Goal: Information Seeking & Learning: Learn about a topic

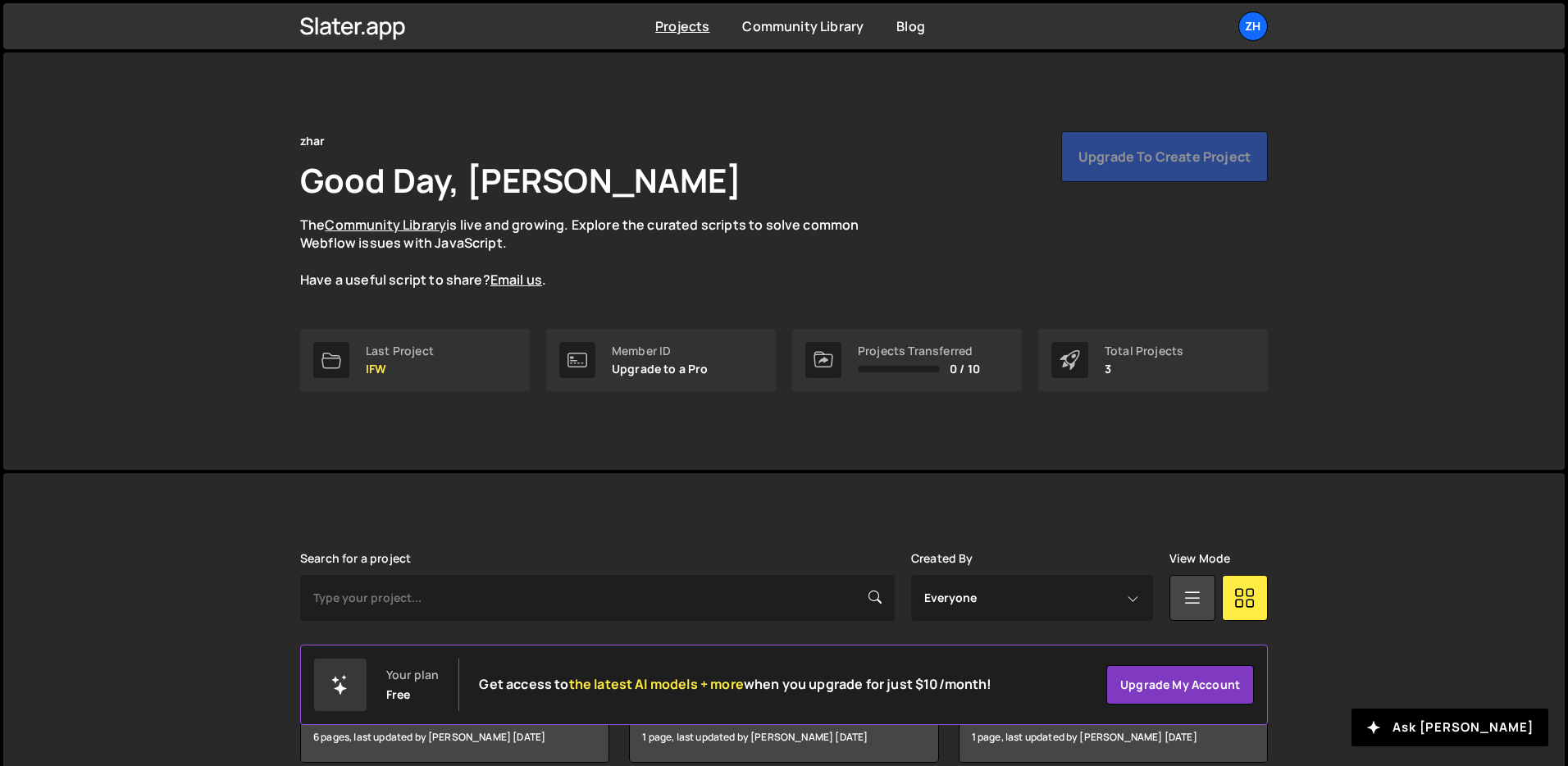
scroll to position [79, 0]
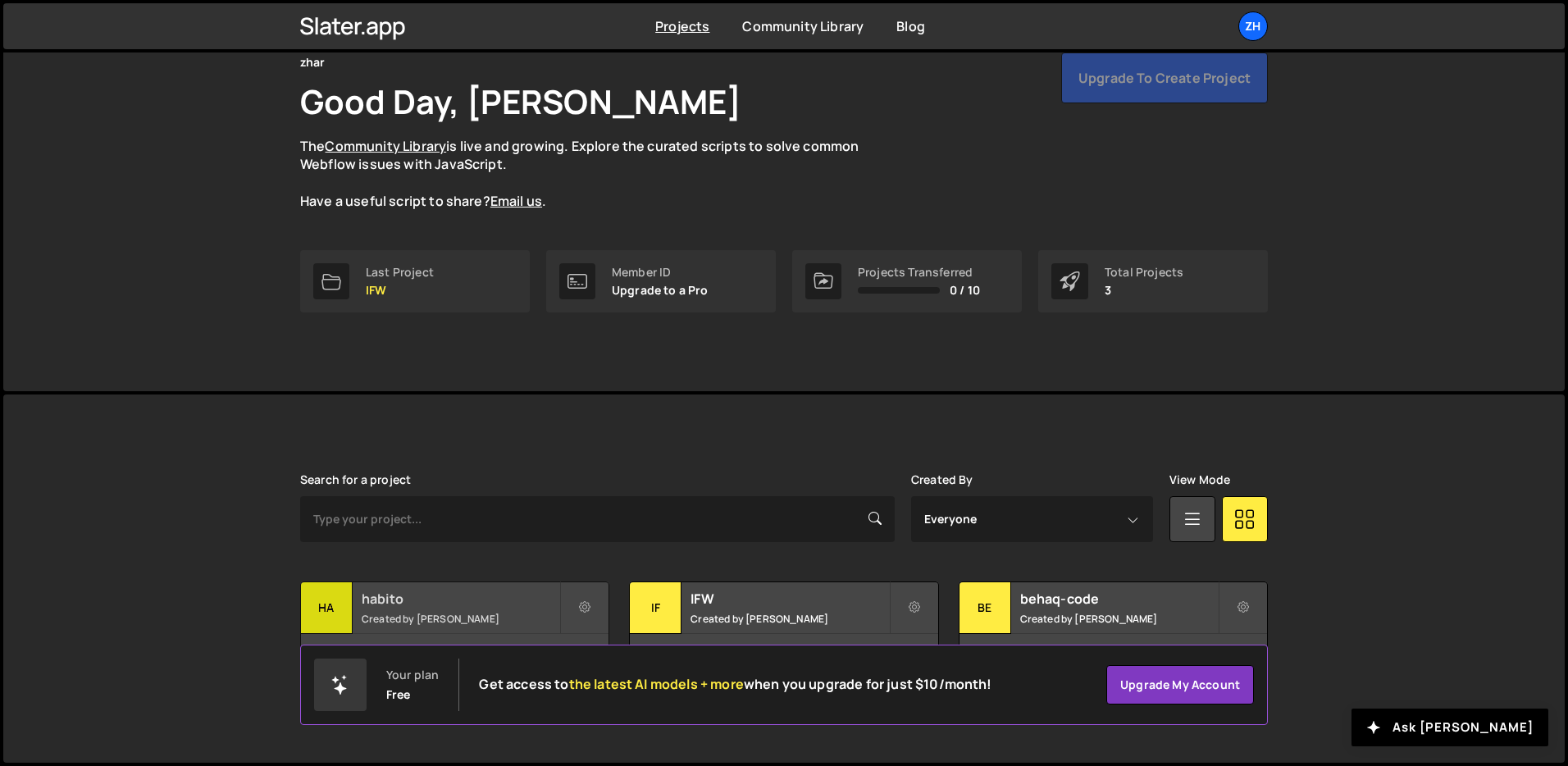
click at [455, 587] on div "habito Created by [PERSON_NAME]" at bounding box center [455, 608] width 308 height 51
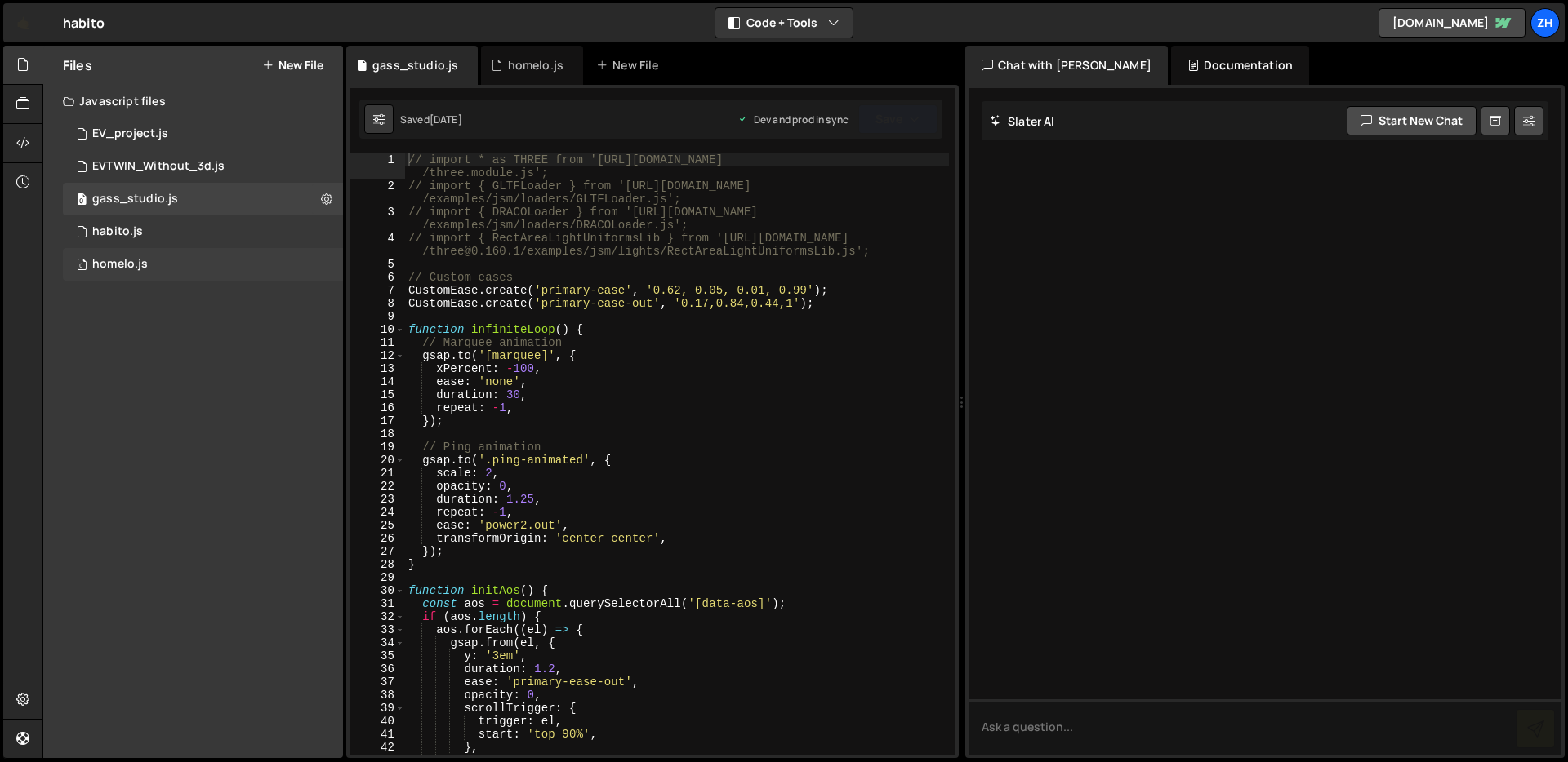
click at [176, 256] on div "0 homelo.js 0" at bounding box center [203, 264] width 280 height 32
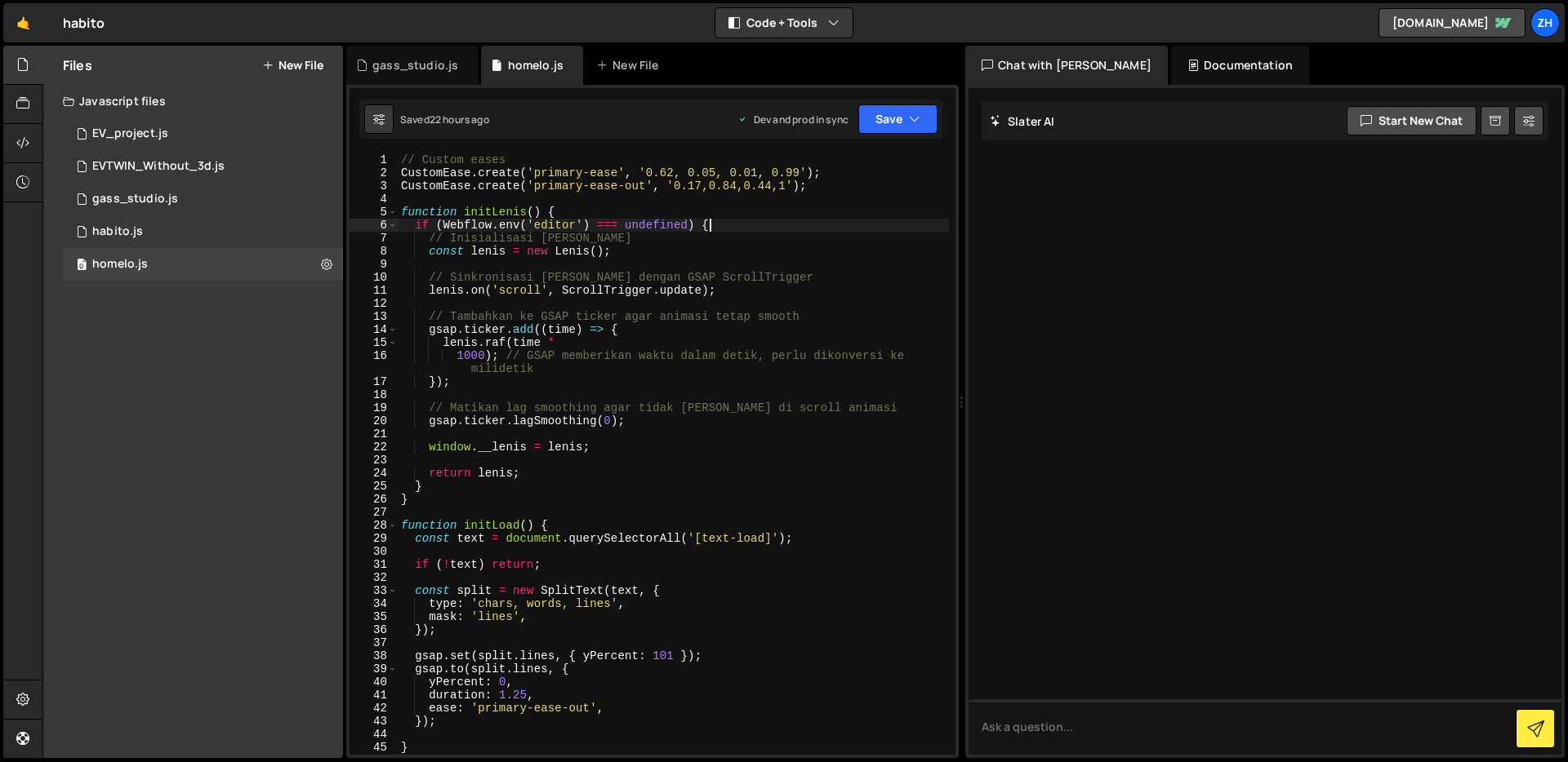
click at [830, 226] on div "// Custom eases CustomEase . create ( 'primary-ease' , '0.62, 0.05, 0.01, 0.99'…" at bounding box center [673, 467] width 552 height 628
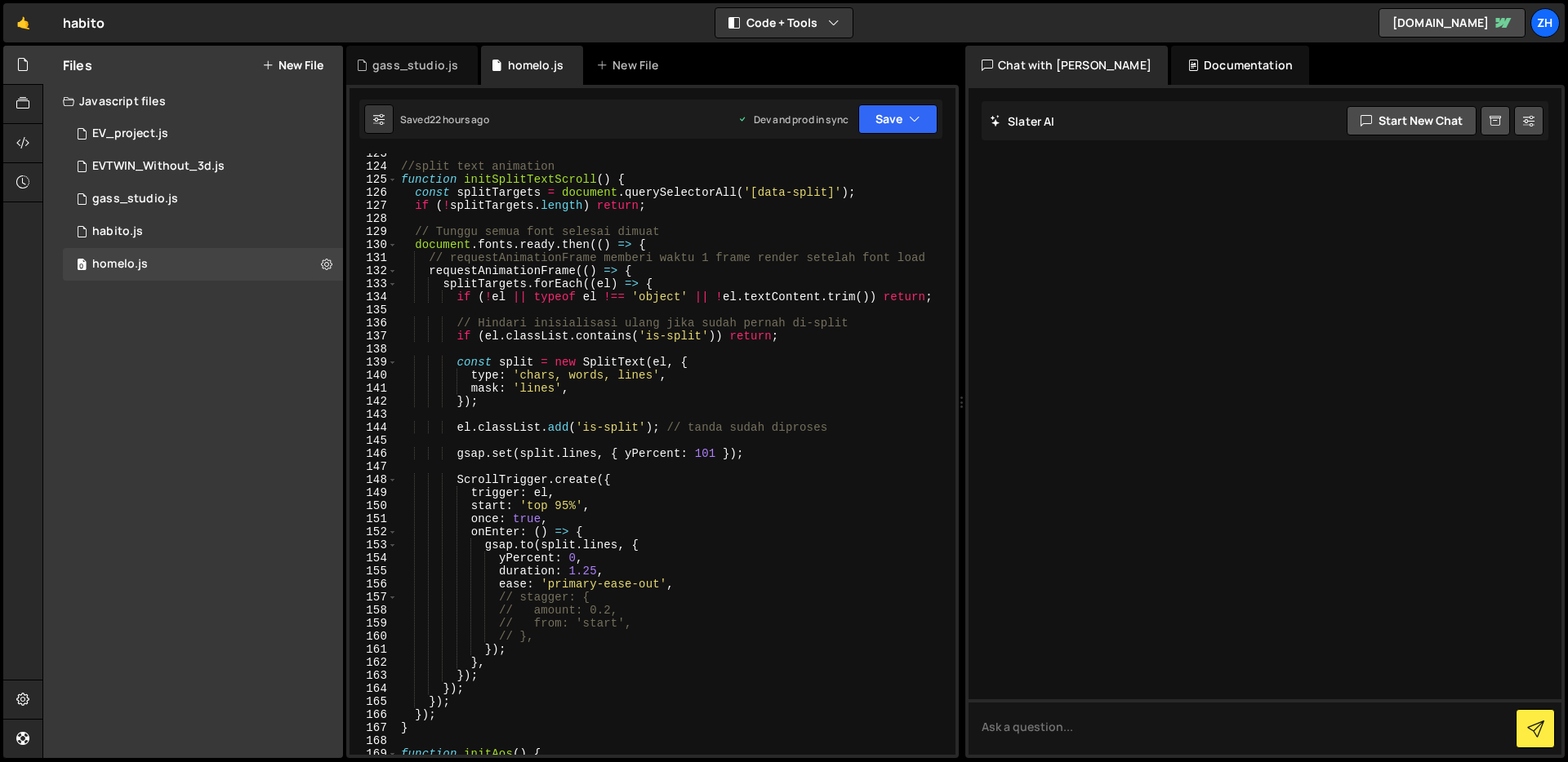
scroll to position [1626, 0]
click at [830, 226] on div "//split text animation function initSplitTextScroll ( ) { const splitTargets = …" at bounding box center [673, 460] width 552 height 628
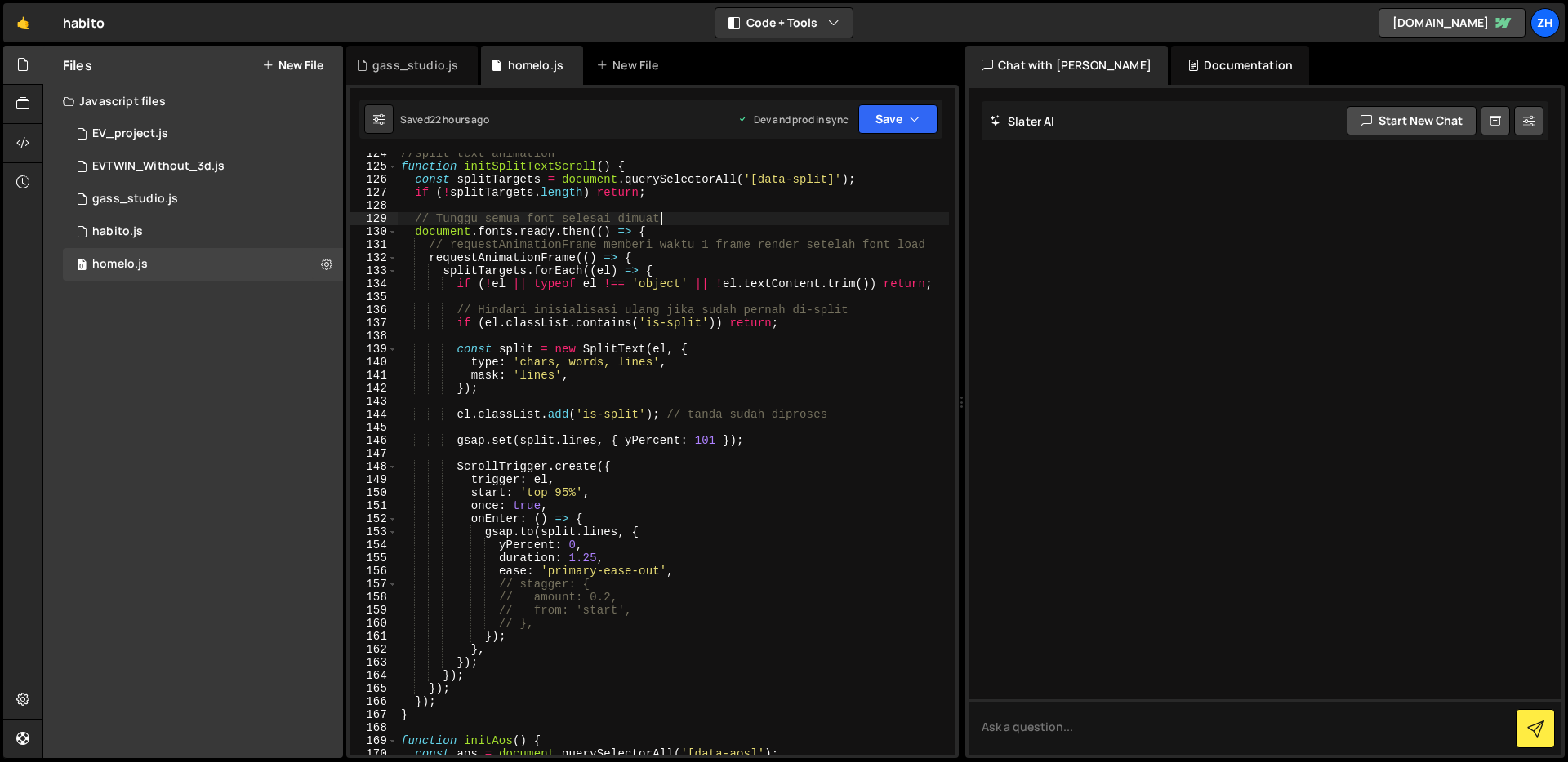
click at [852, 416] on div "//split text animation function initSplitTextScroll ( ) { const splitTargets = …" at bounding box center [673, 460] width 552 height 628
type textarea "el.classList.add('is-split'); // tanda sudah diproses"
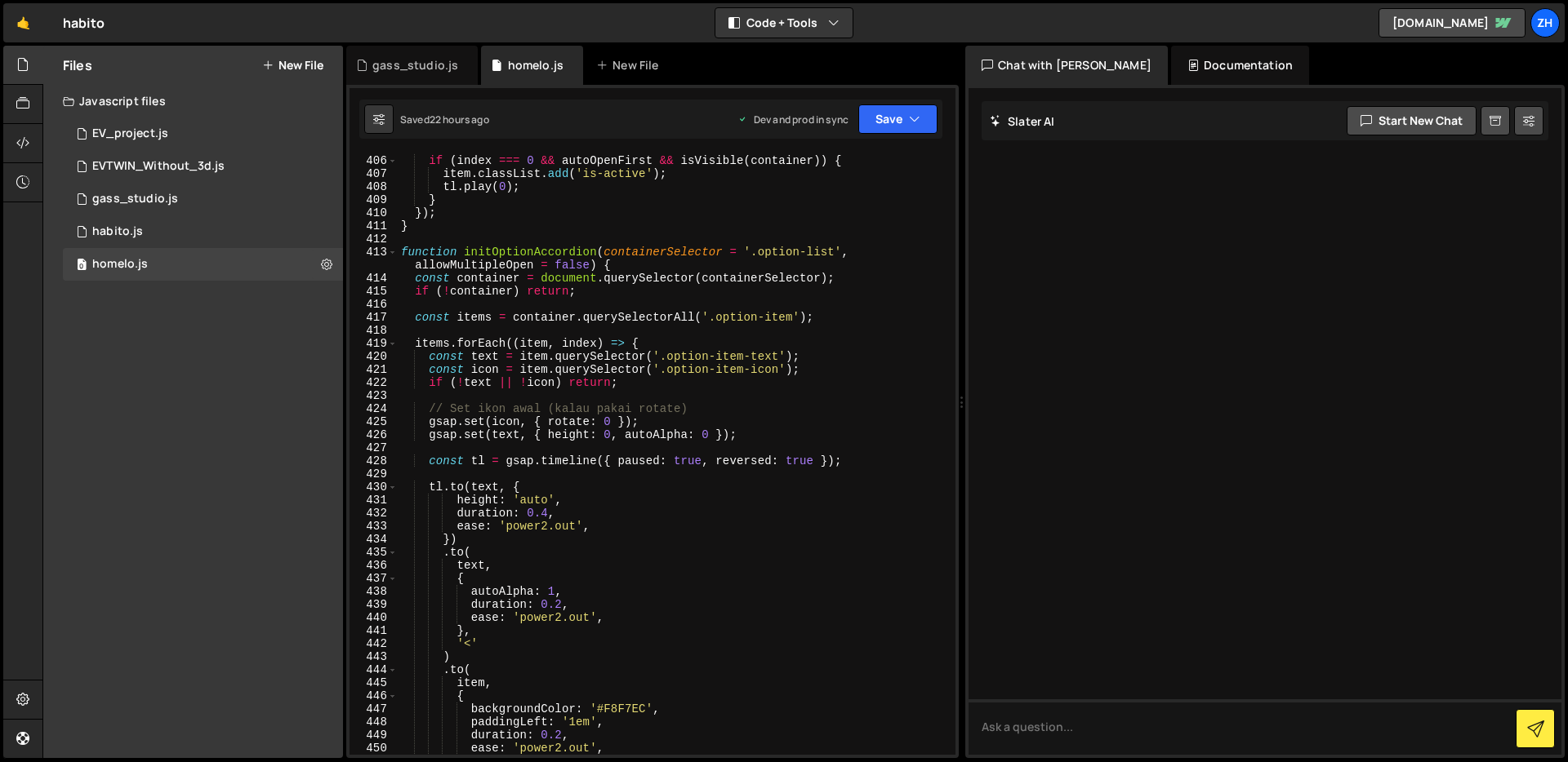
scroll to position [5376, 0]
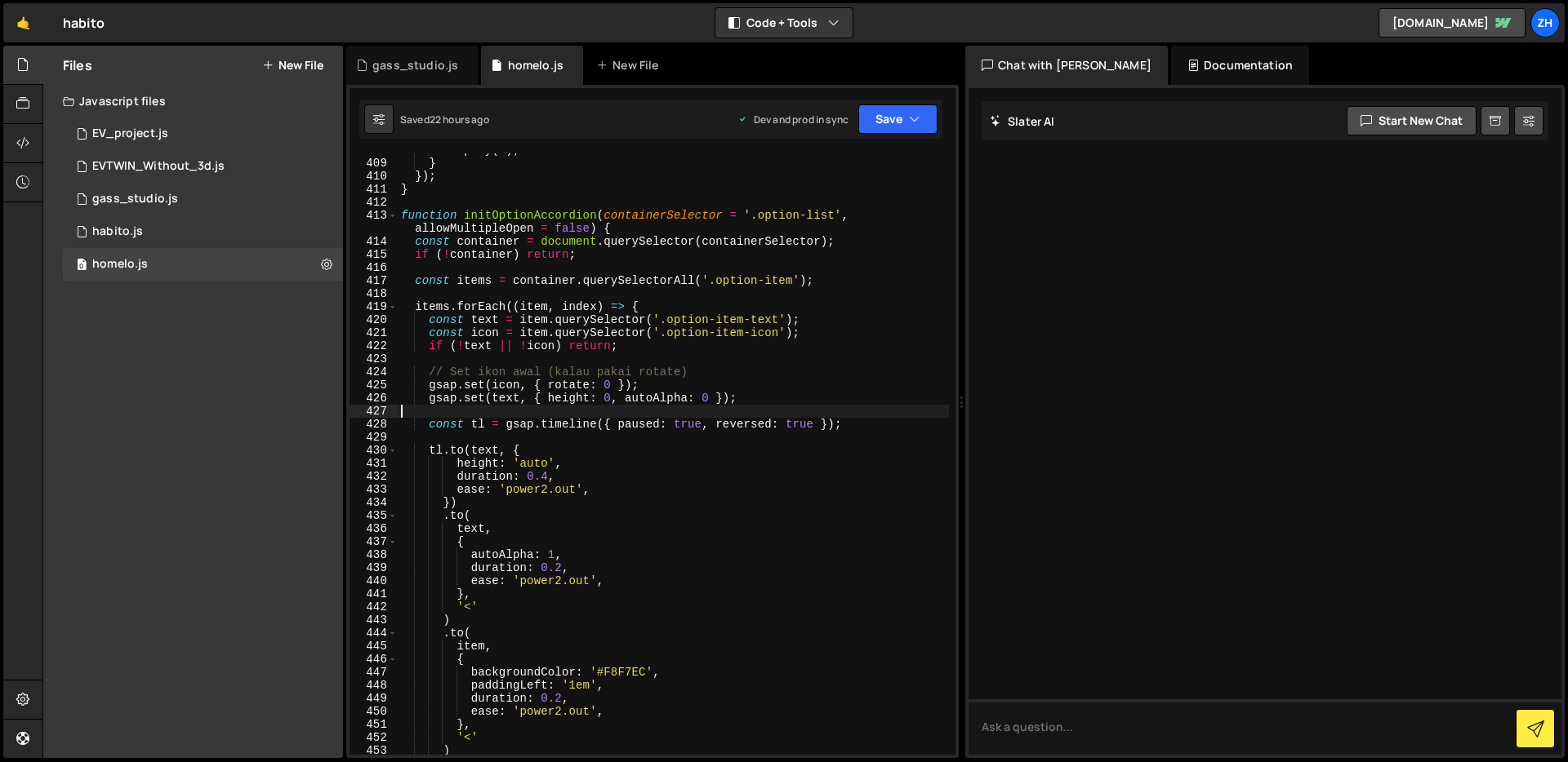
click at [852, 416] on div "tl . play ( 0 ) ; } }) ; } function initOptionAccordion ( containerSelector = '…" at bounding box center [673, 457] width 552 height 628
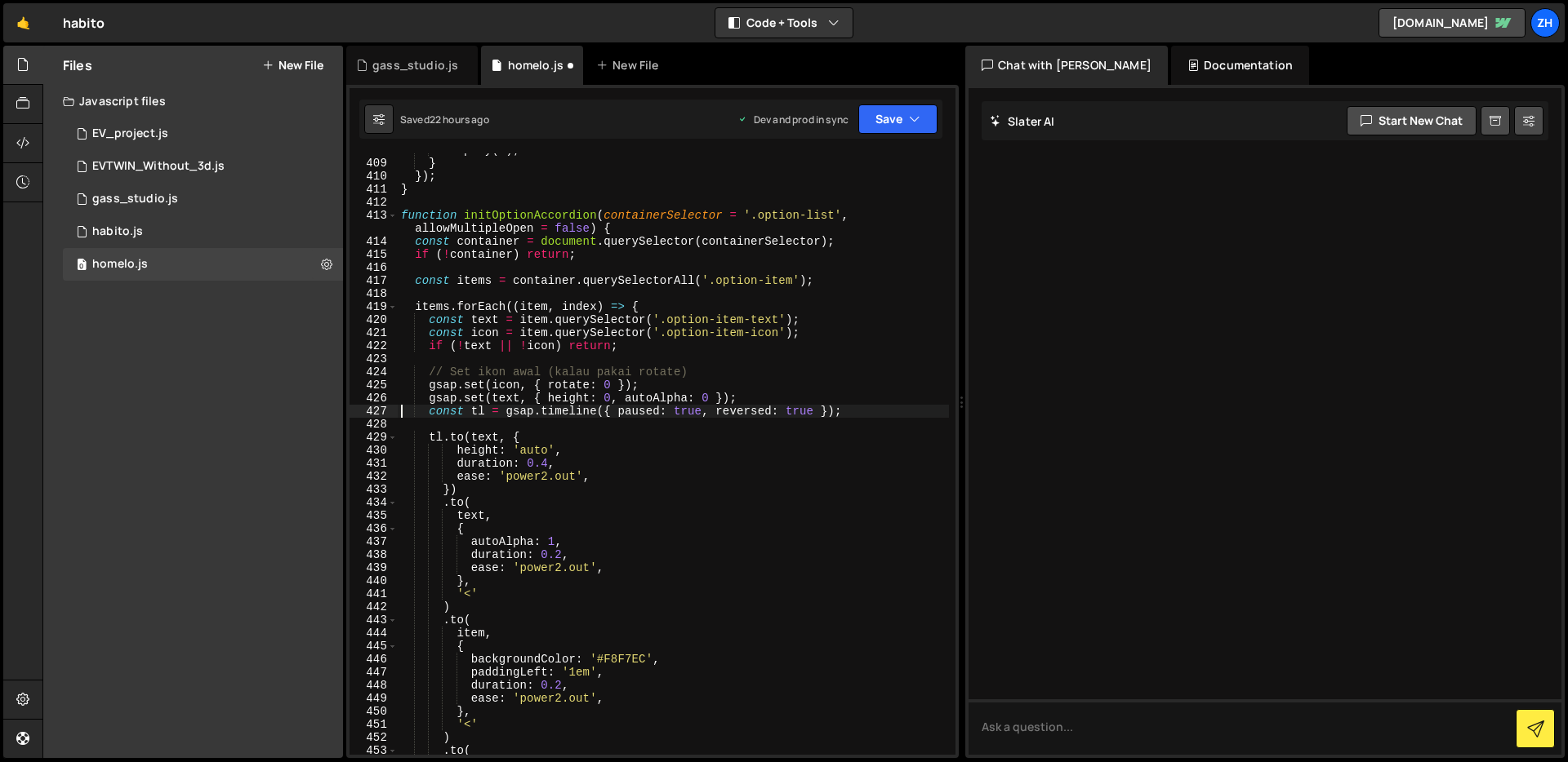
type textarea "const tl = gsap.timeline({ paused: true, reversed: true });"
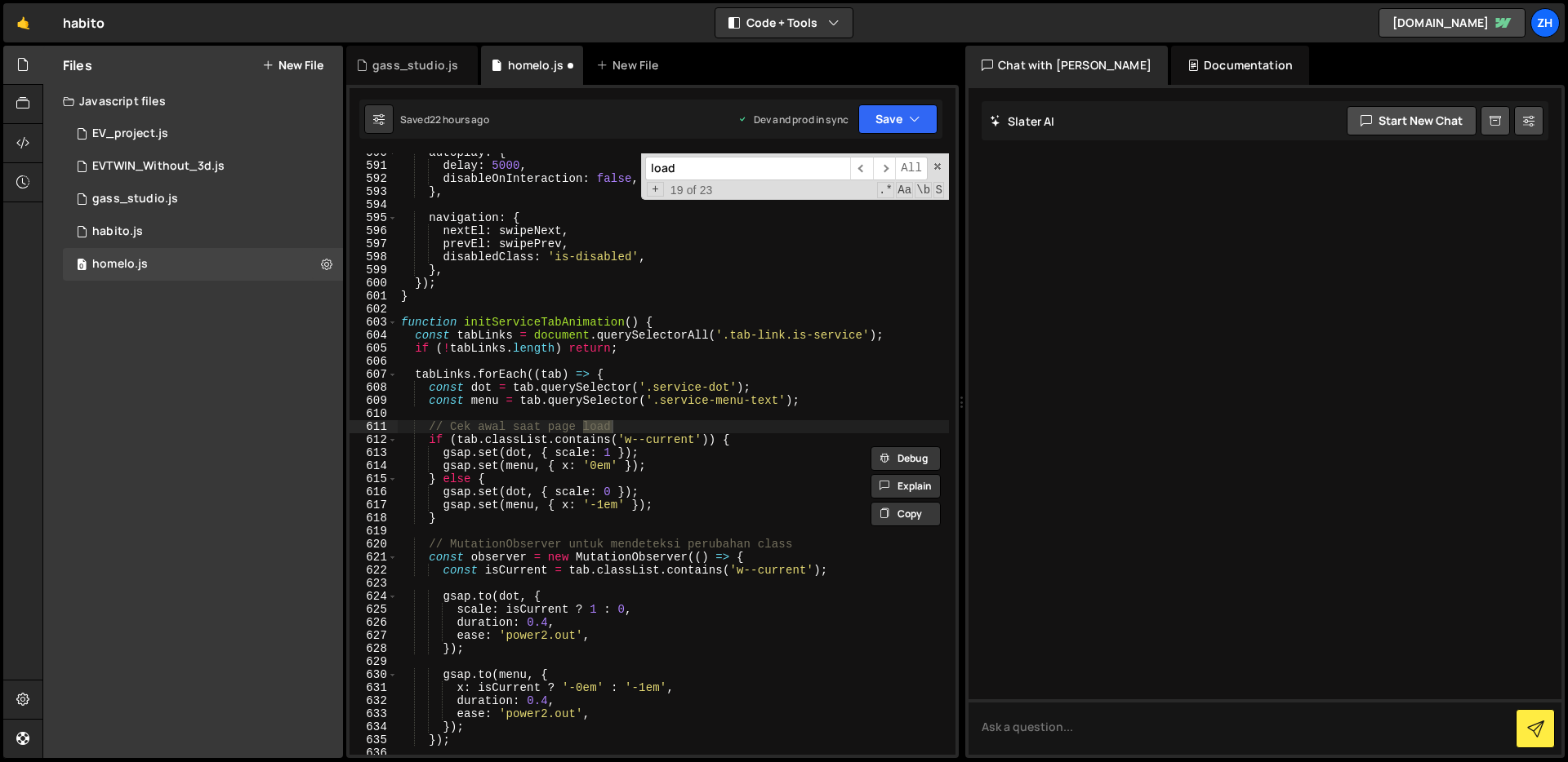
scroll to position [7785, 0]
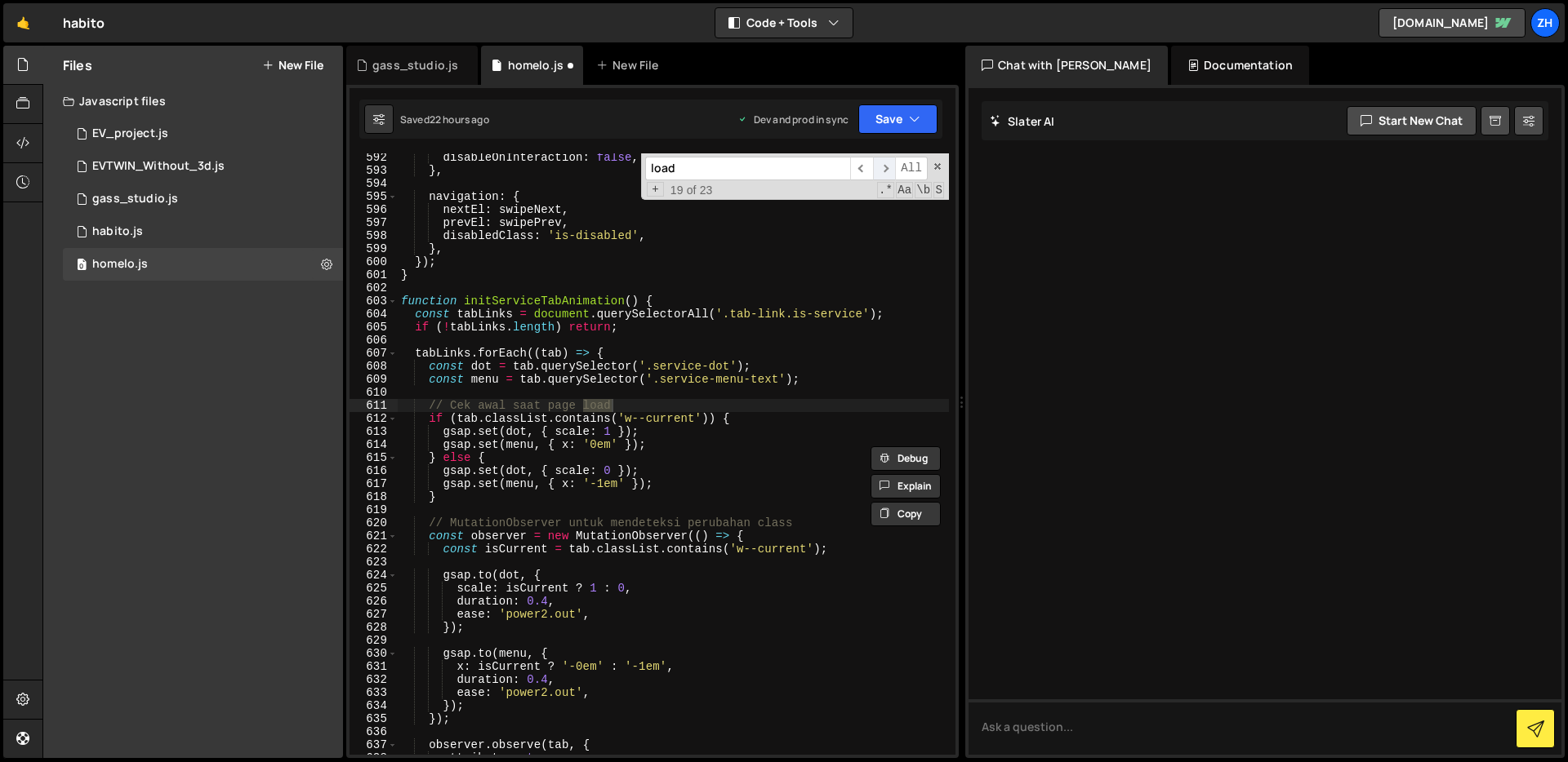
click at [877, 165] on span "​" at bounding box center [884, 168] width 23 height 23
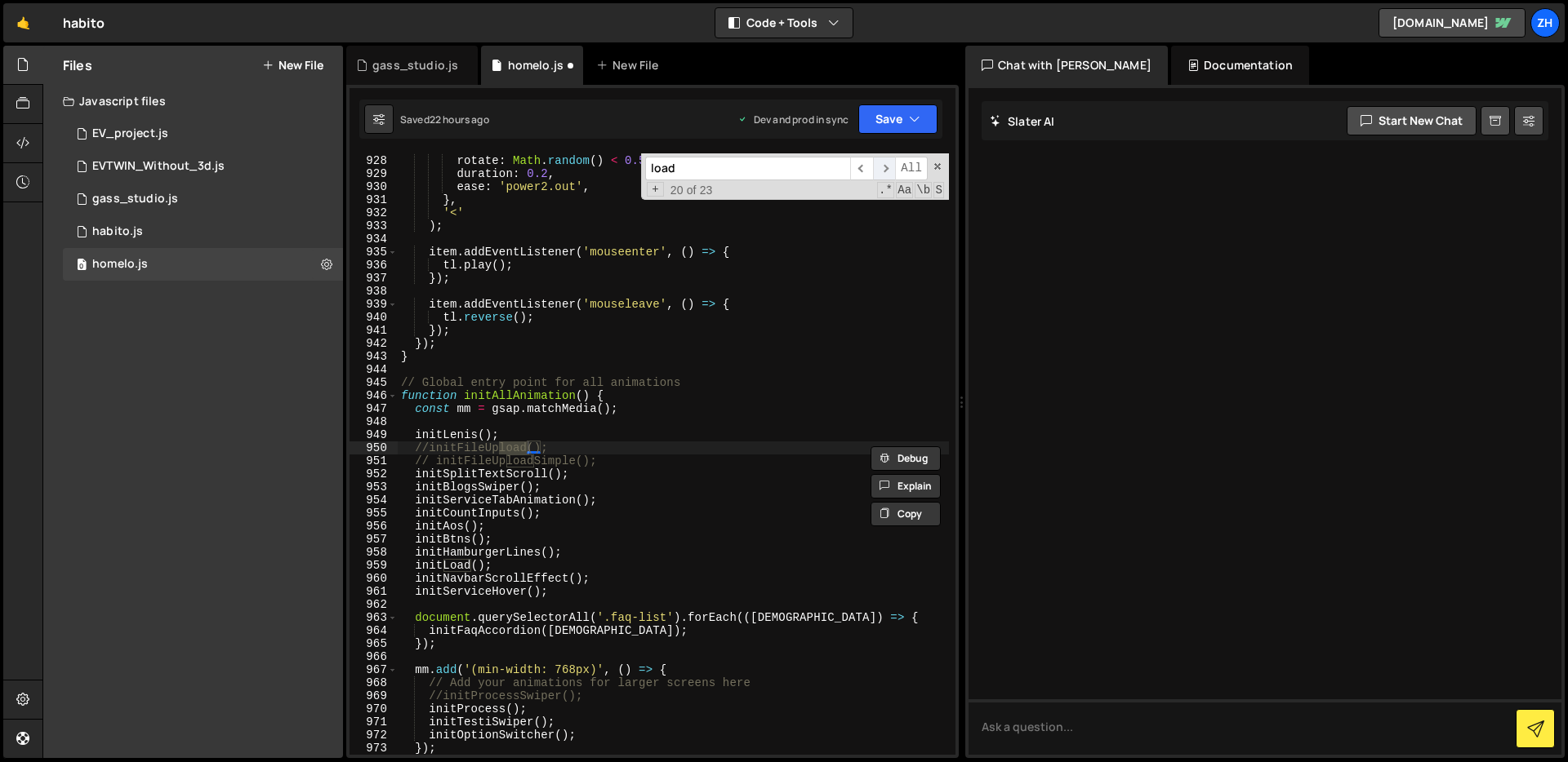
click at [878, 165] on span "​" at bounding box center [884, 168] width 23 height 23
click at [868, 168] on span "​" at bounding box center [861, 168] width 23 height 23
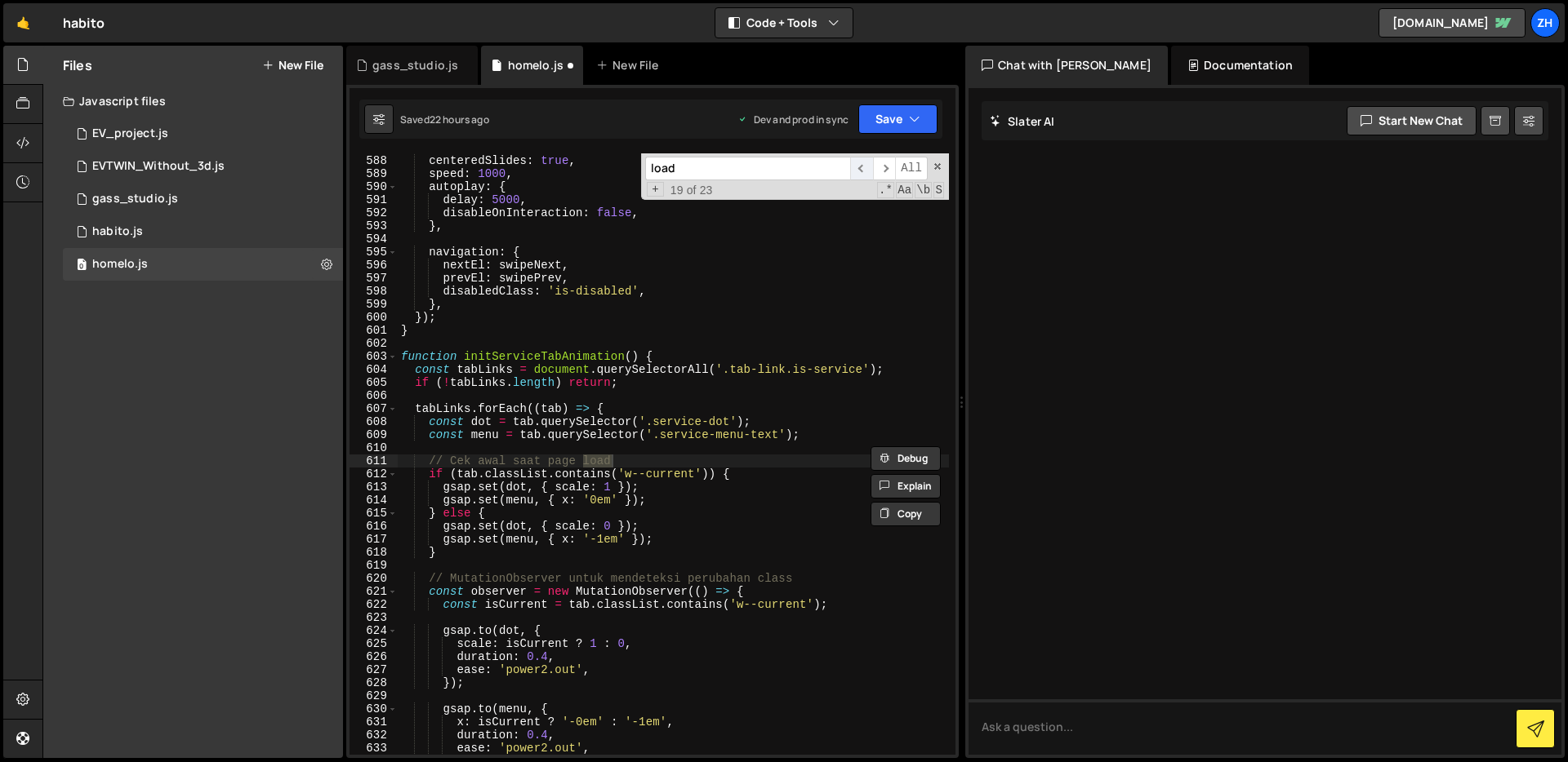
click at [868, 169] on span "​" at bounding box center [861, 168] width 23 height 23
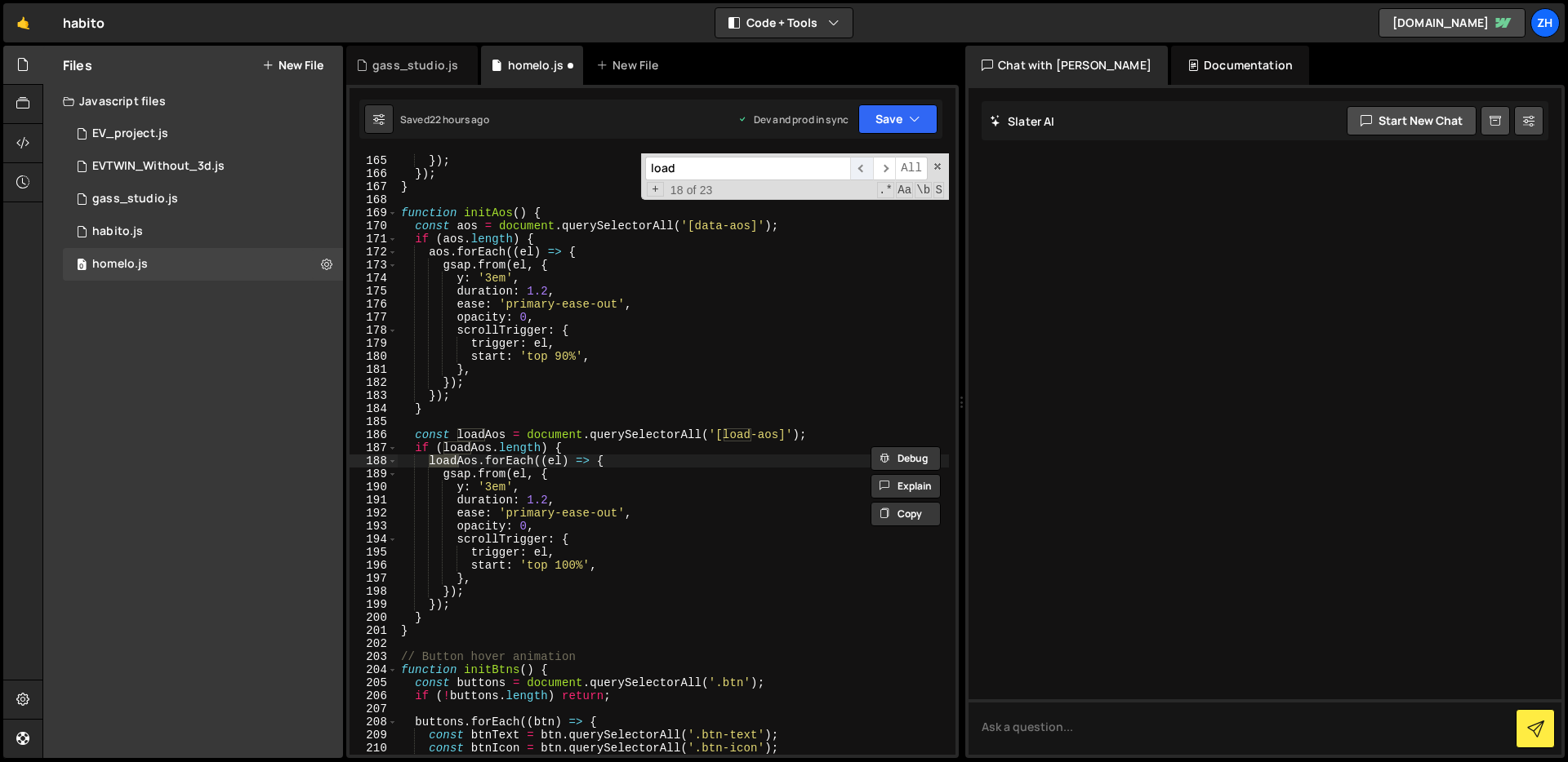
scroll to position [2167, 0]
click at [868, 169] on span "​" at bounding box center [861, 168] width 23 height 23
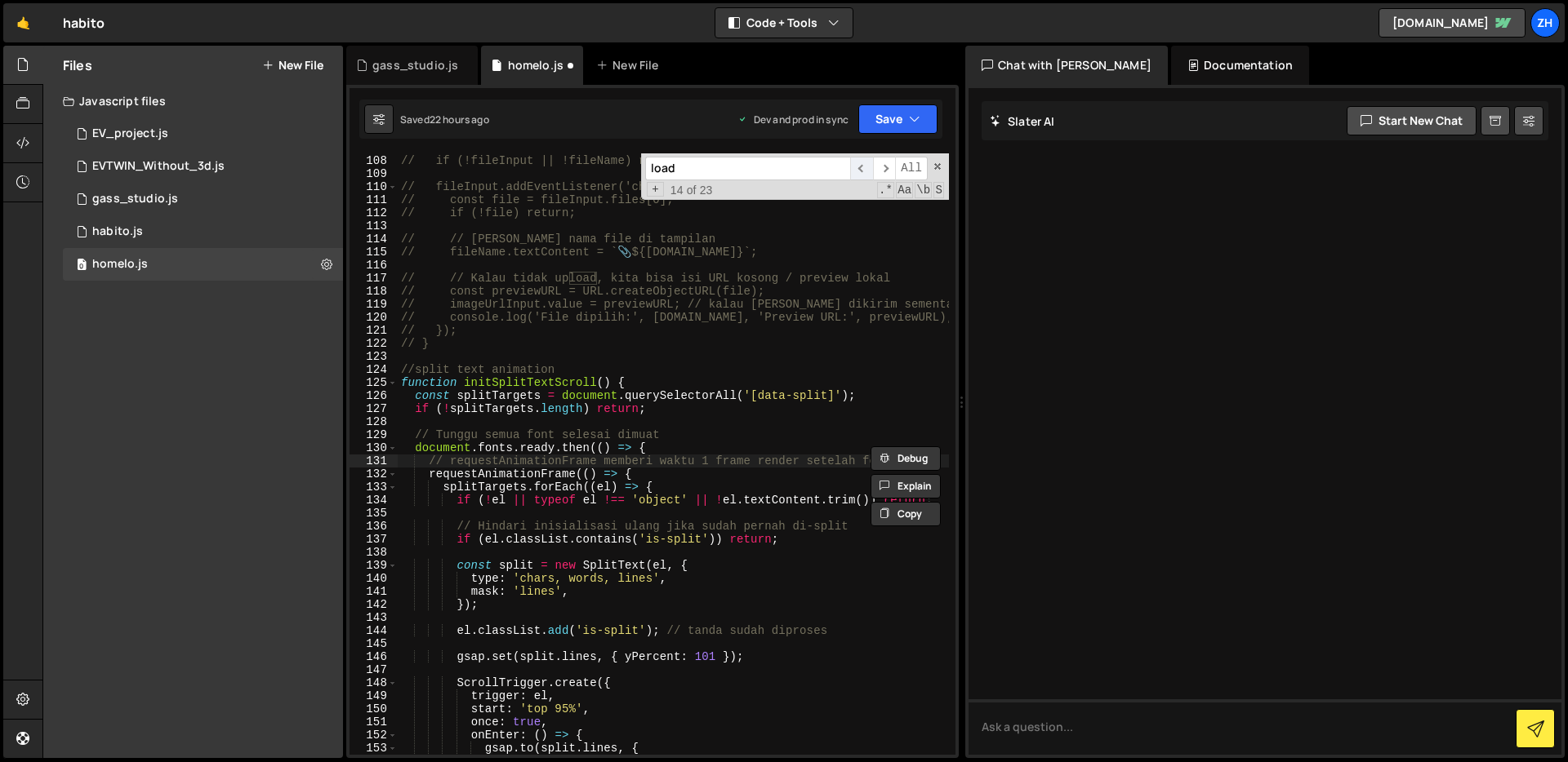
scroll to position [1423, 0]
click at [869, 169] on span "​" at bounding box center [861, 168] width 23 height 23
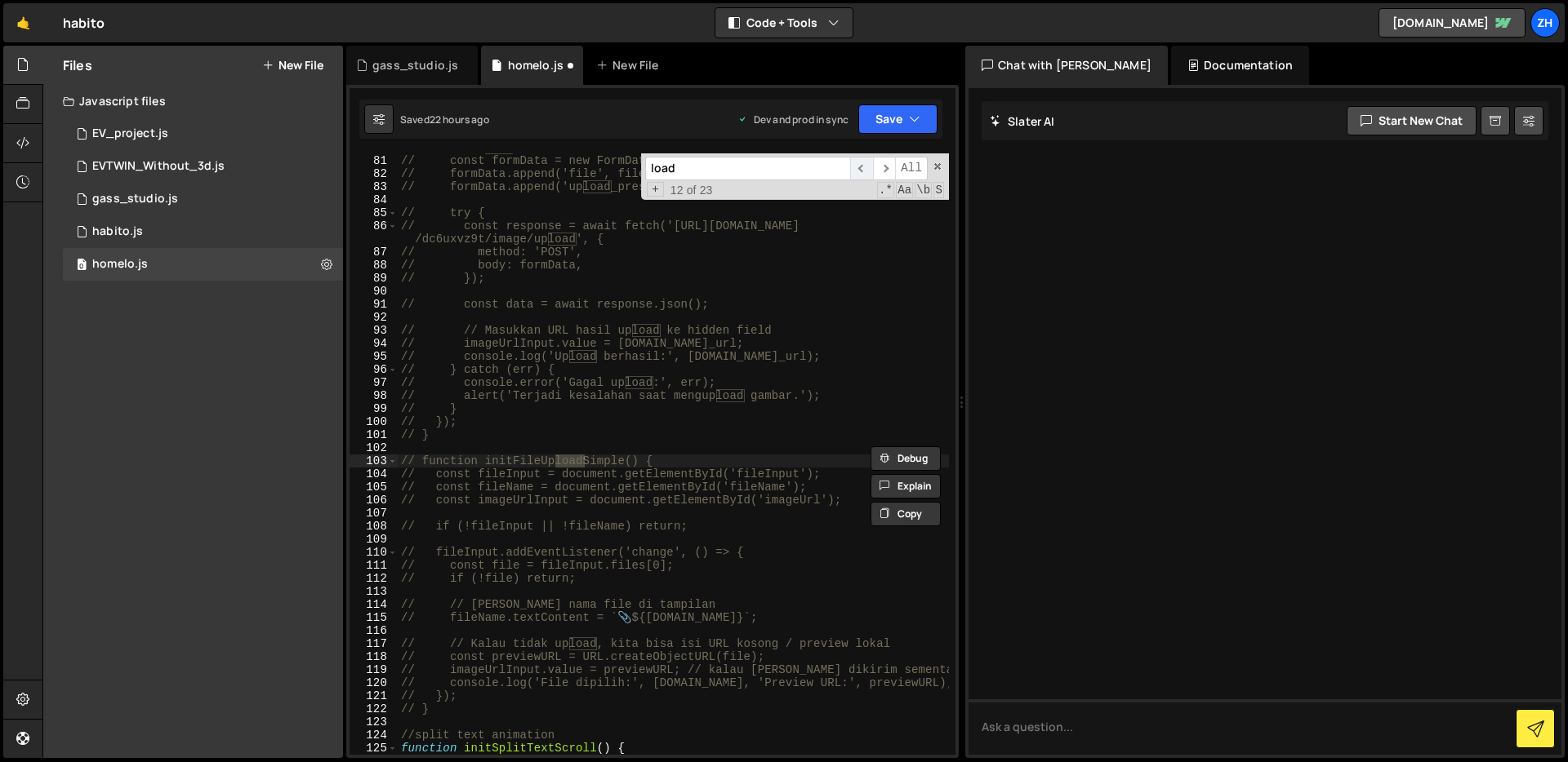
click at [869, 169] on span "​" at bounding box center [861, 168] width 23 height 23
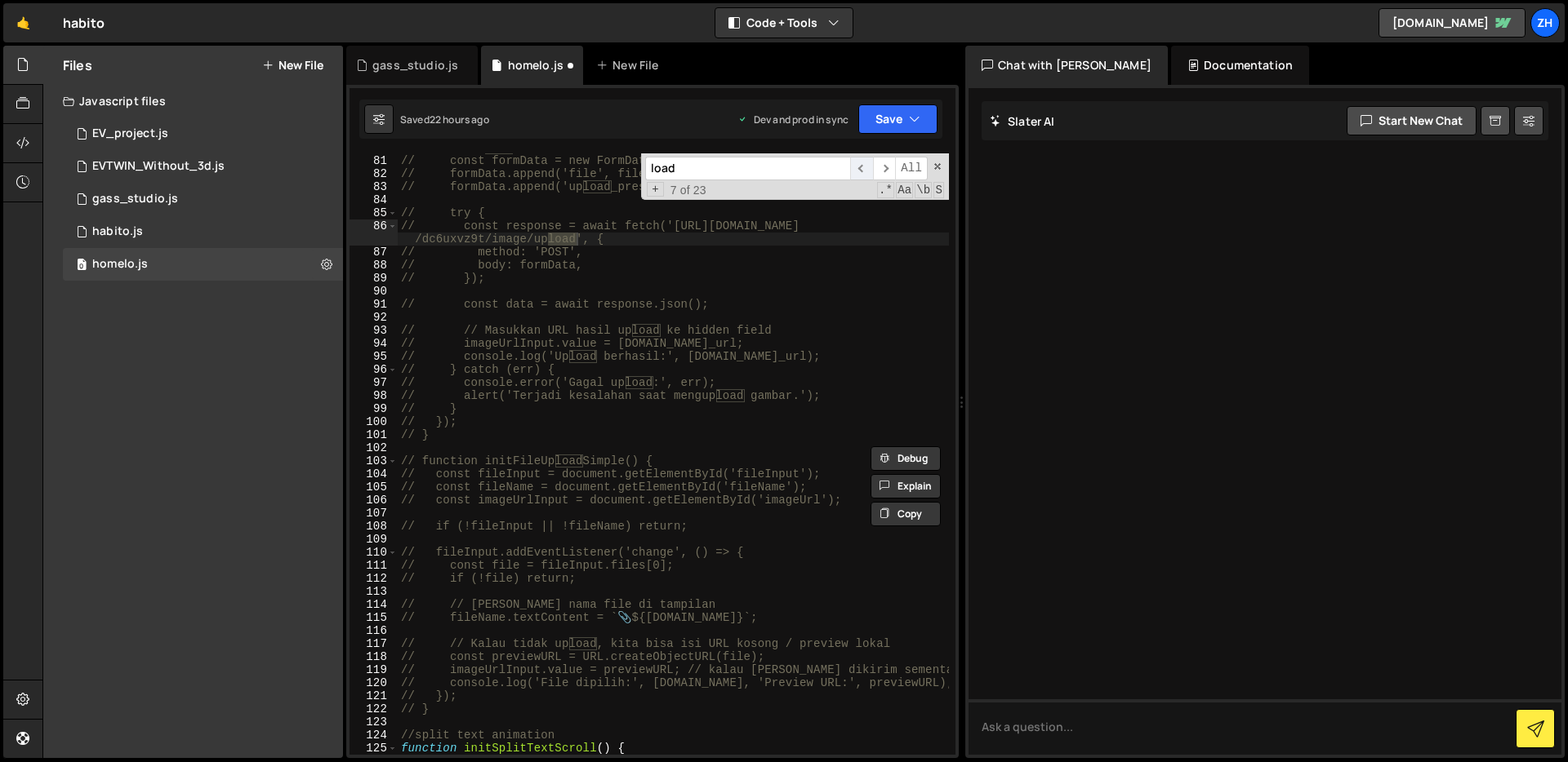
click at [869, 169] on span "​" at bounding box center [861, 168] width 23 height 23
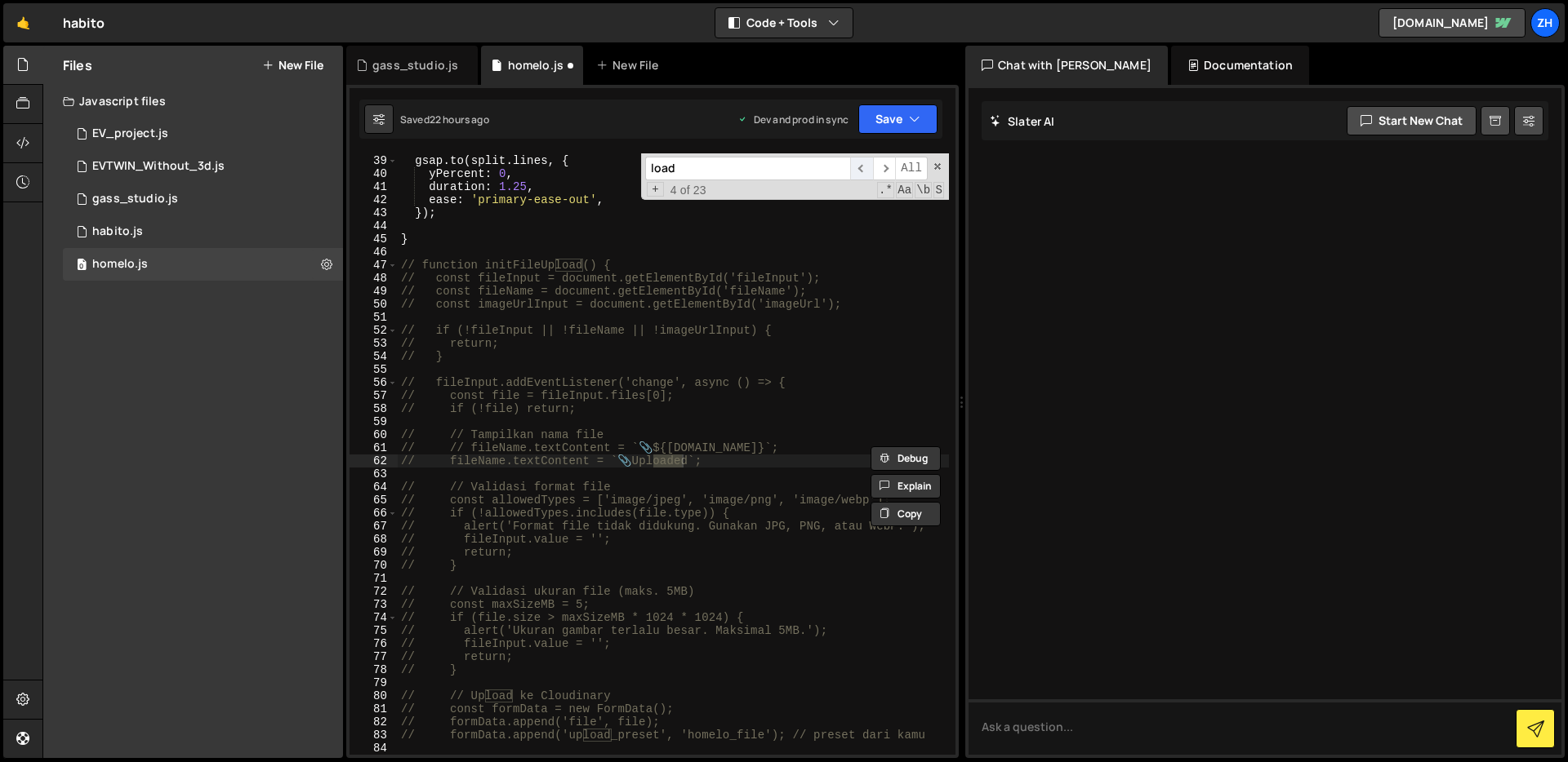
scroll to position [509, 0]
click at [869, 169] on span "​" at bounding box center [861, 168] width 23 height 23
click at [856, 169] on span "​" at bounding box center [861, 168] width 23 height 23
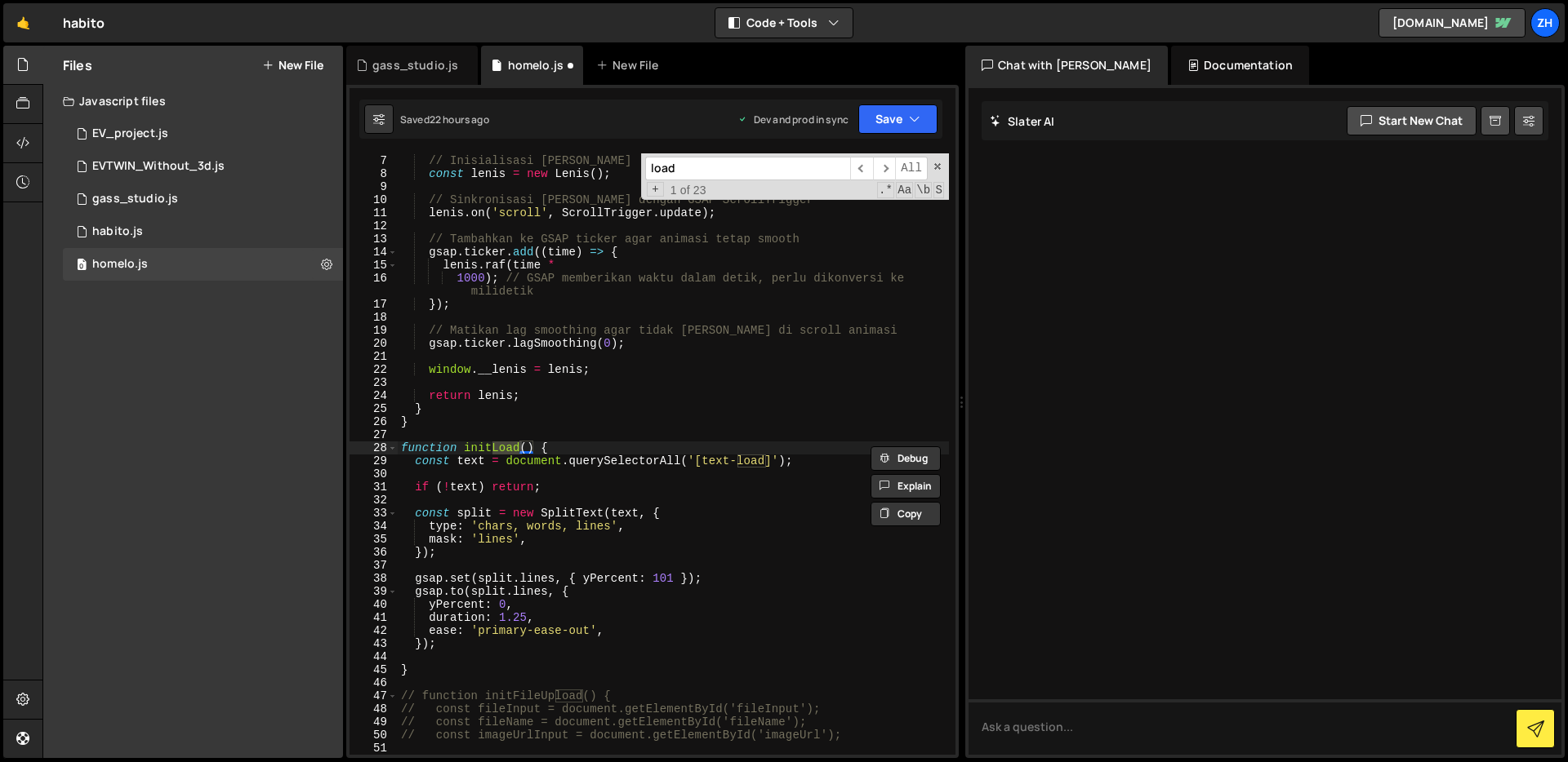
click at [759, 178] on input "load" at bounding box center [747, 168] width 205 height 23
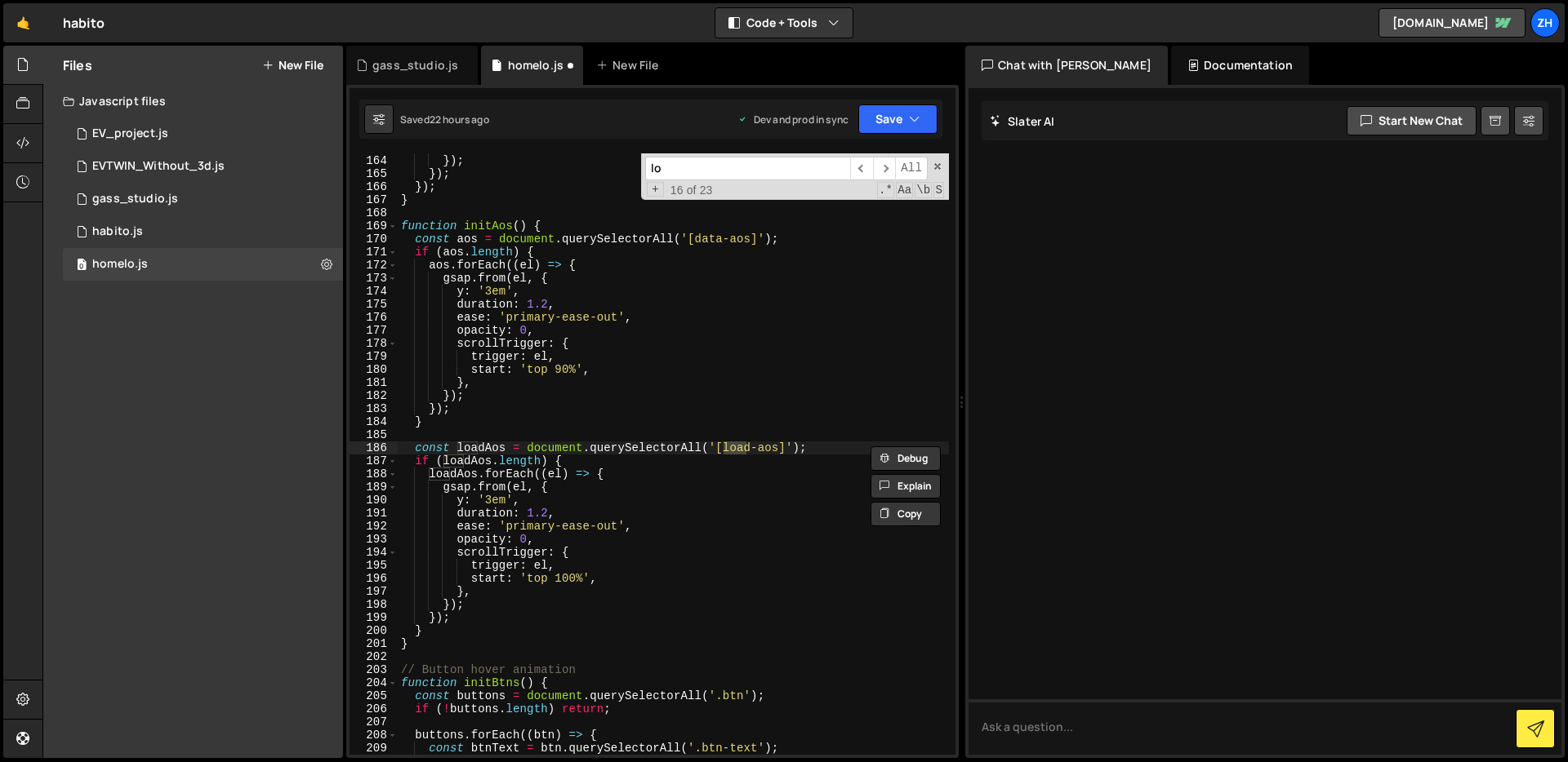
type input "l"
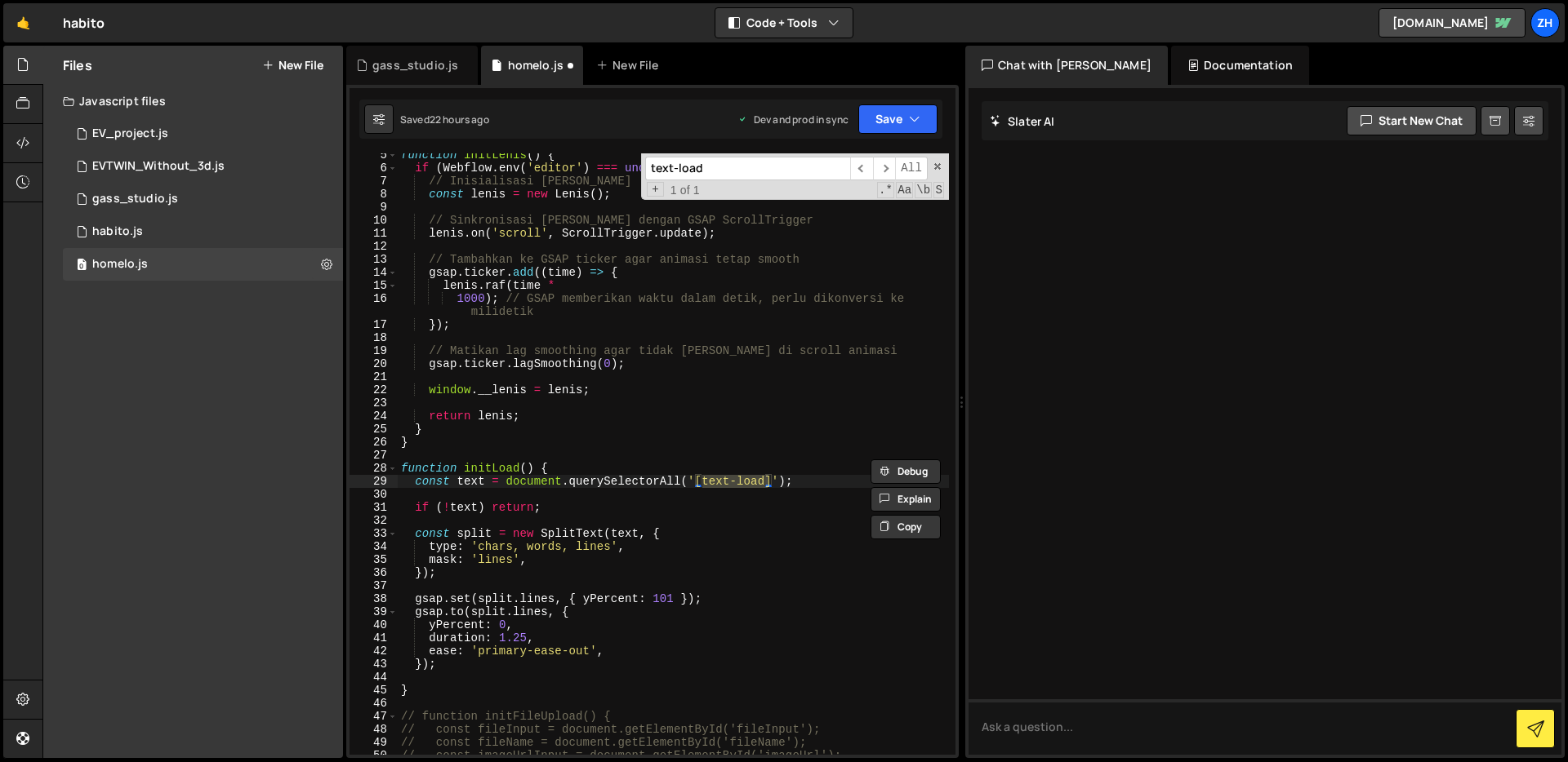
scroll to position [57, 0]
type input "text-load"
click at [712, 408] on div "function initLenis ( ) { if ( Webflow . env ( 'editor' ) === undefined ) { // I…" at bounding box center [673, 462] width 552 height 628
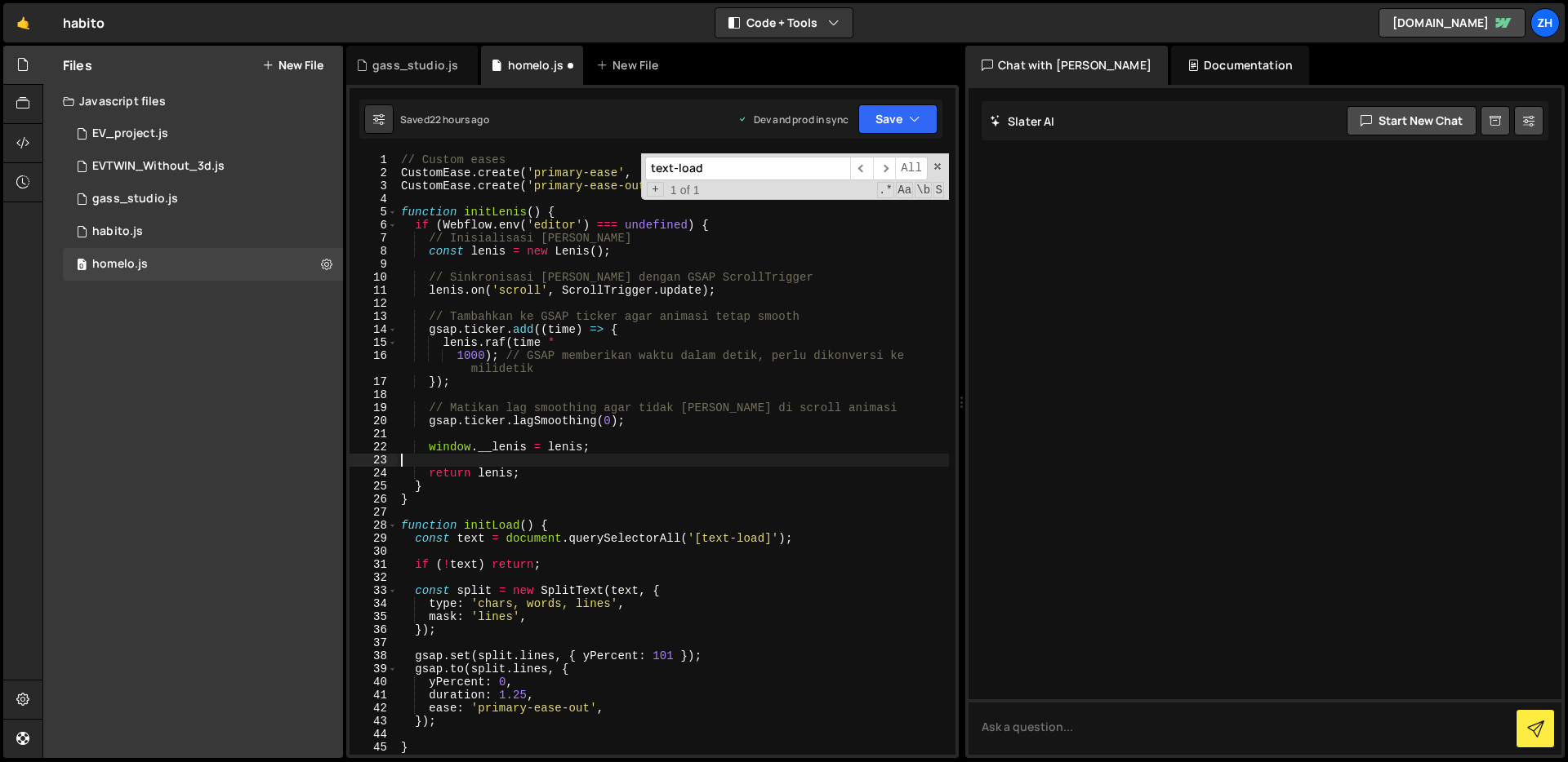
scroll to position [0, 0]
click at [748, 167] on input "text-load" at bounding box center [747, 168] width 205 height 23
click at [699, 514] on div "// Custom eases CustomEase . create ( 'primary-ease' , '0.62, 0.05, 0.01, 0.99'…" at bounding box center [673, 467] width 552 height 628
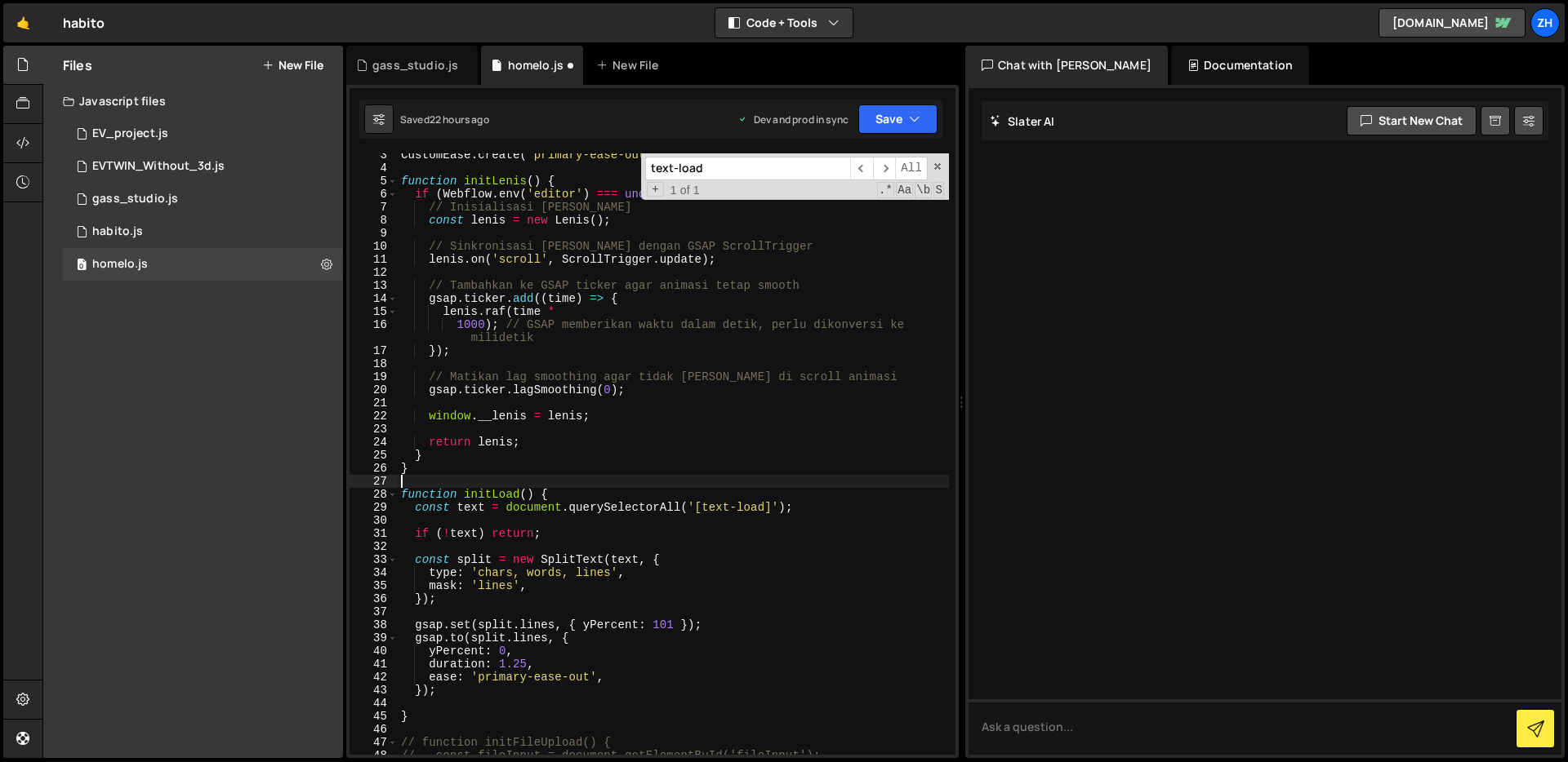
click at [719, 520] on div "CustomEase . create ( 'primary-ease-out' , '0.17,0.84,0.44,1' ) ; function init…" at bounding box center [673, 462] width 552 height 628
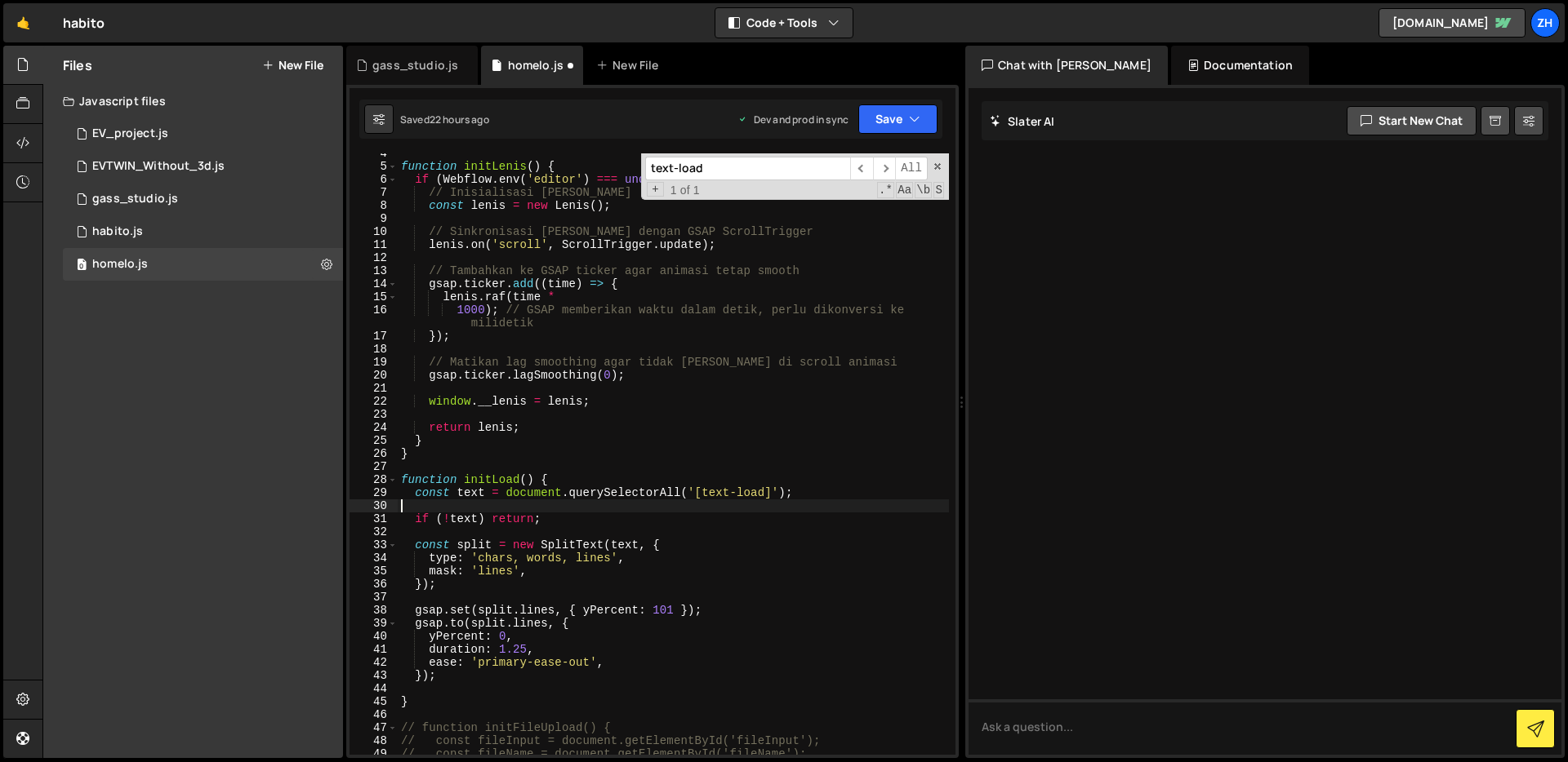
scroll to position [54, 0]
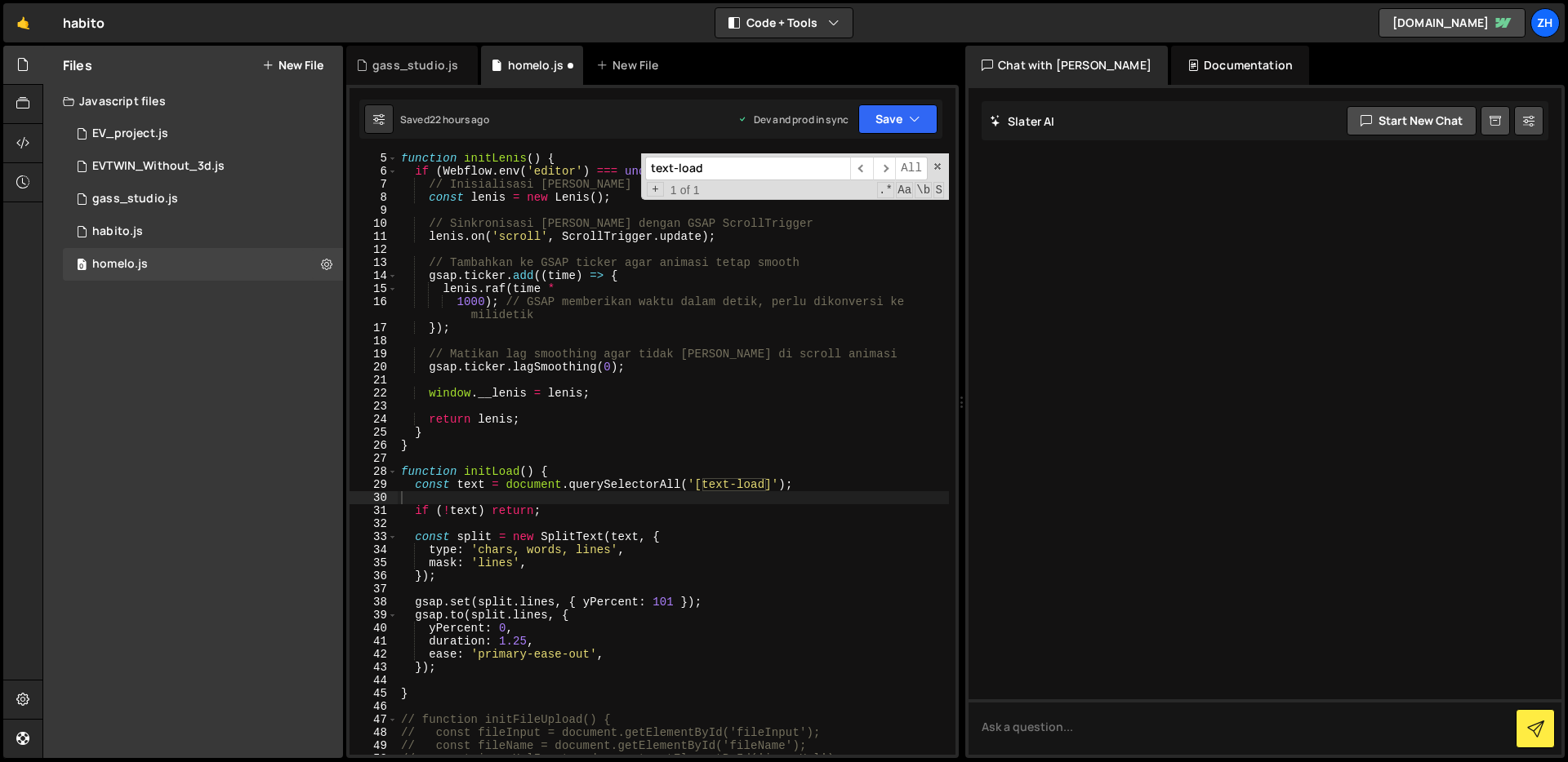
click at [751, 184] on div "+ 1 of 1 .* Aa \b S" at bounding box center [795, 190] width 299 height 13
type input "o"
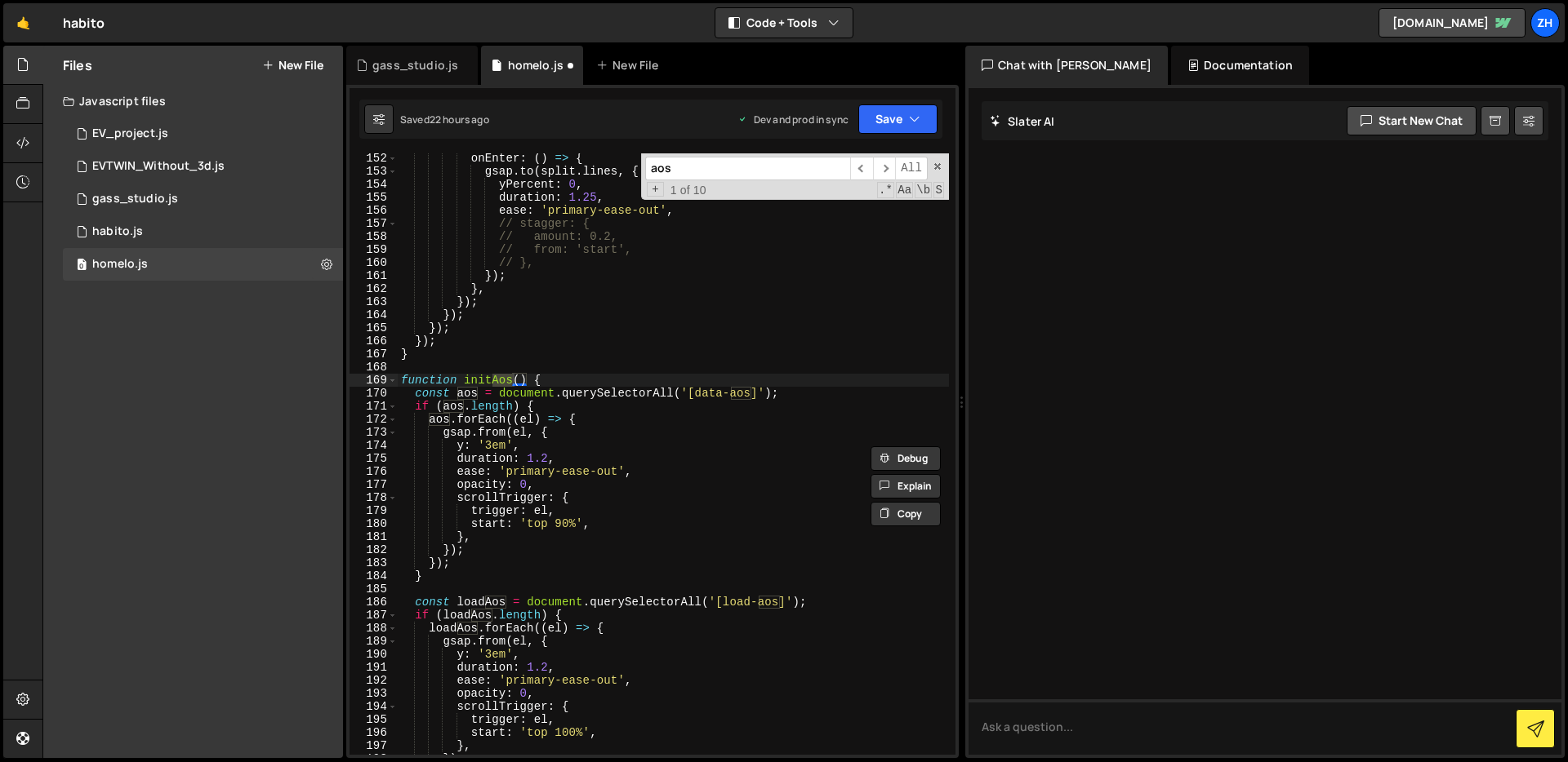
scroll to position [2000, 0]
type input "aos"
